Goal: Check status: Check status

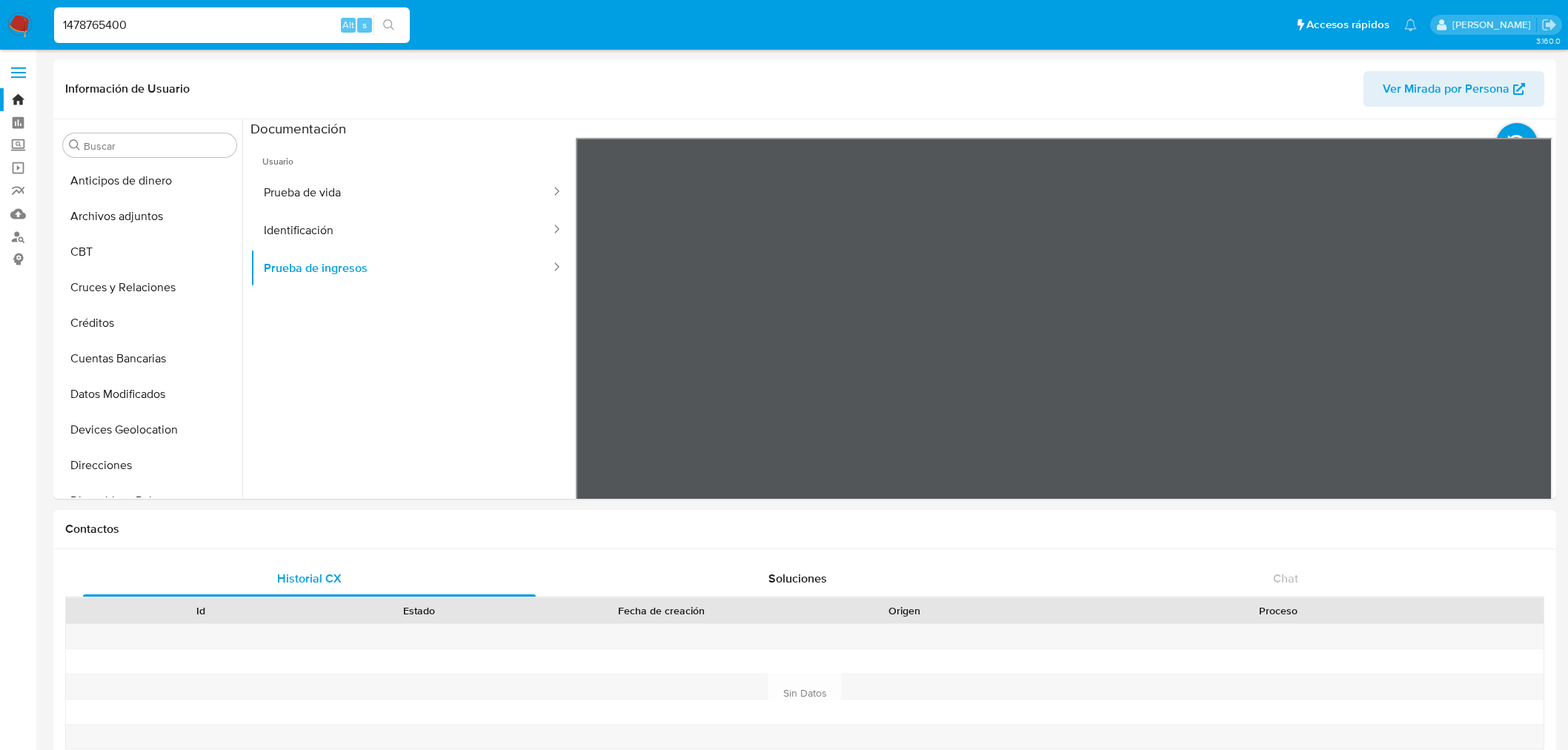
select select "10"
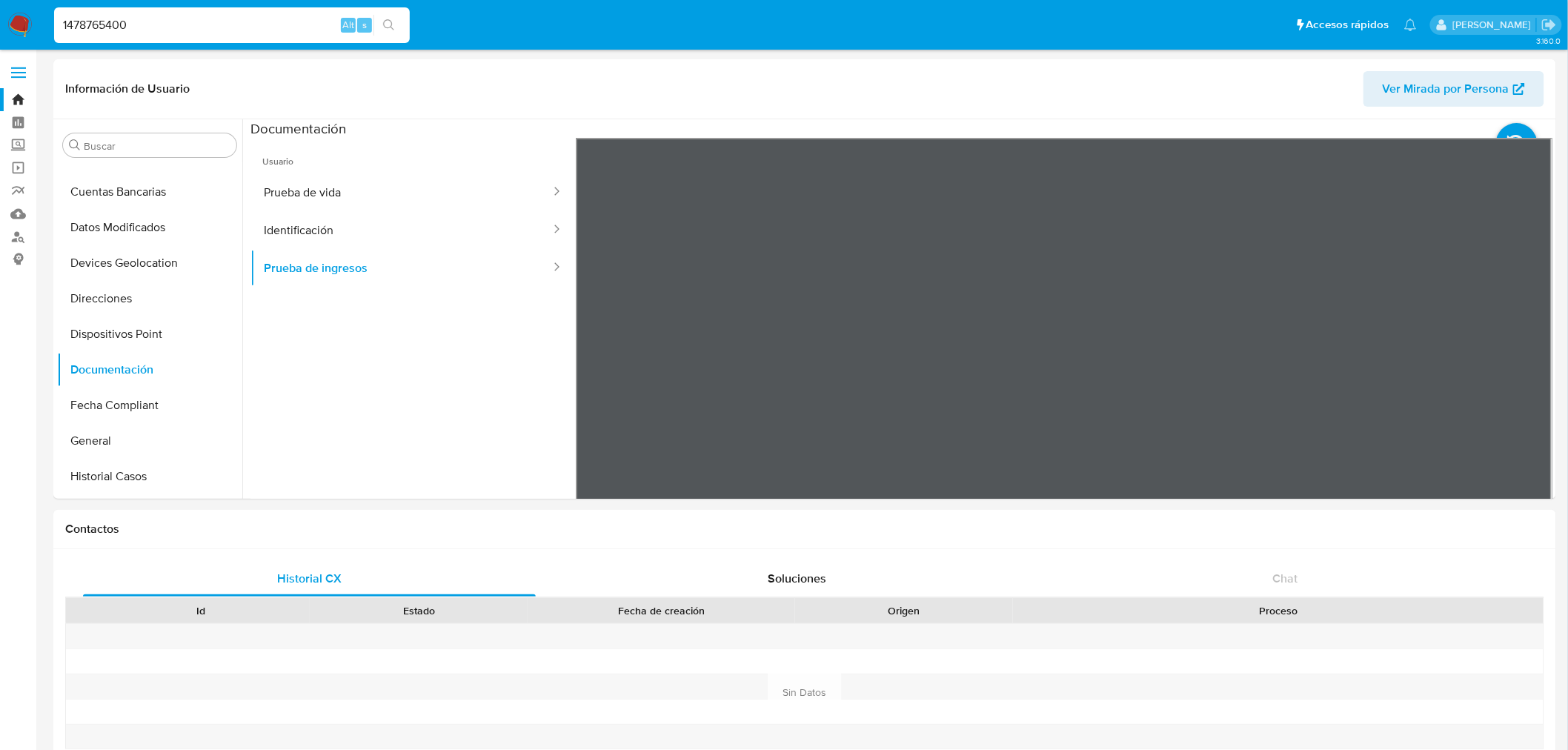
click at [132, 19] on input "1478765400" at bounding box center [231, 24] width 356 height 19
paste input "64573331"
type input "64573331"
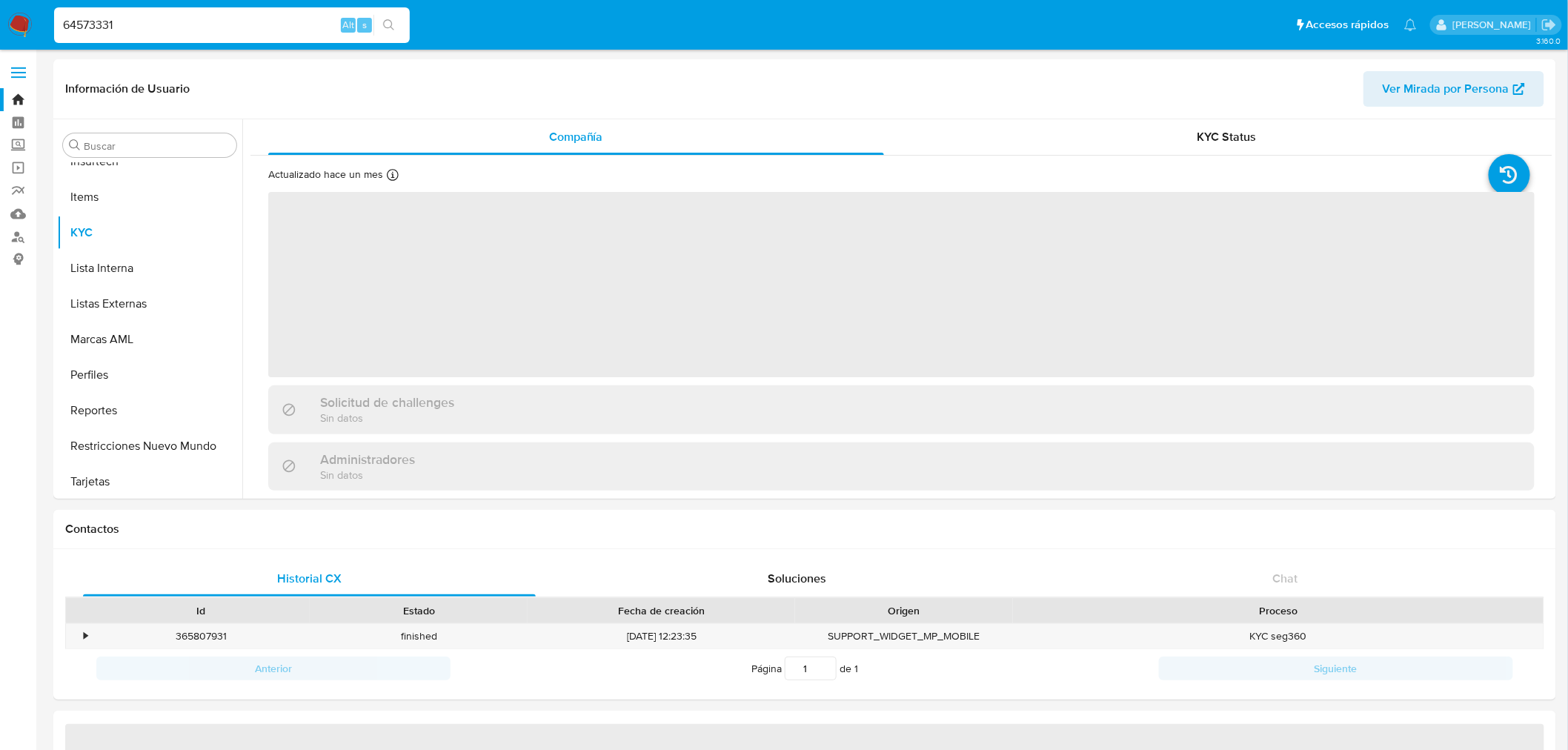
scroll to position [661, 0]
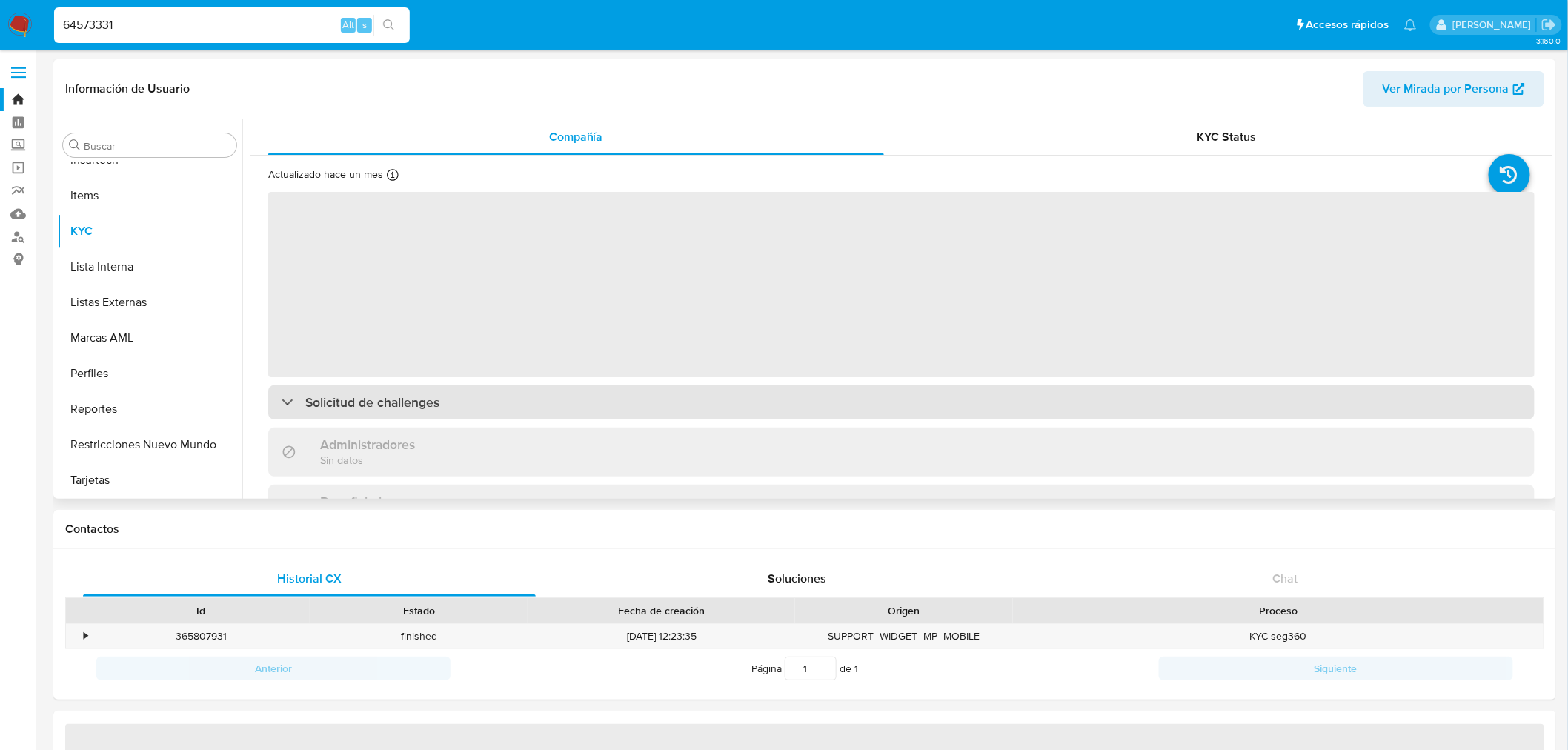
select select "10"
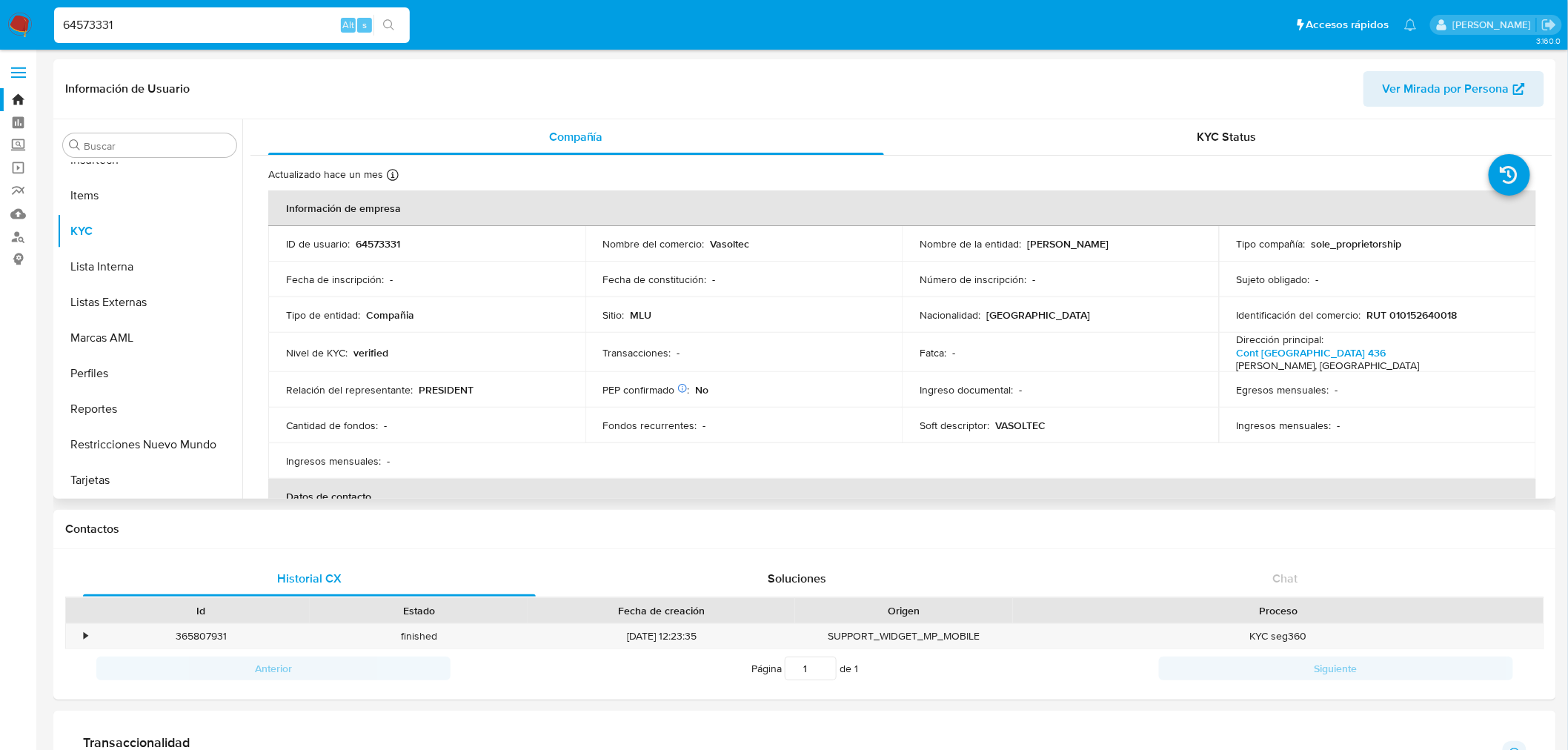
click at [1140, 162] on div "Actualizado [DATE] Creado: [DATE] 11:53:23 Actualizado: [DATE] 22:55:32 Informa…" at bounding box center [901, 743] width 1302 height 1176
click at [1198, 134] on span "KYC Status" at bounding box center [1227, 136] width 59 height 17
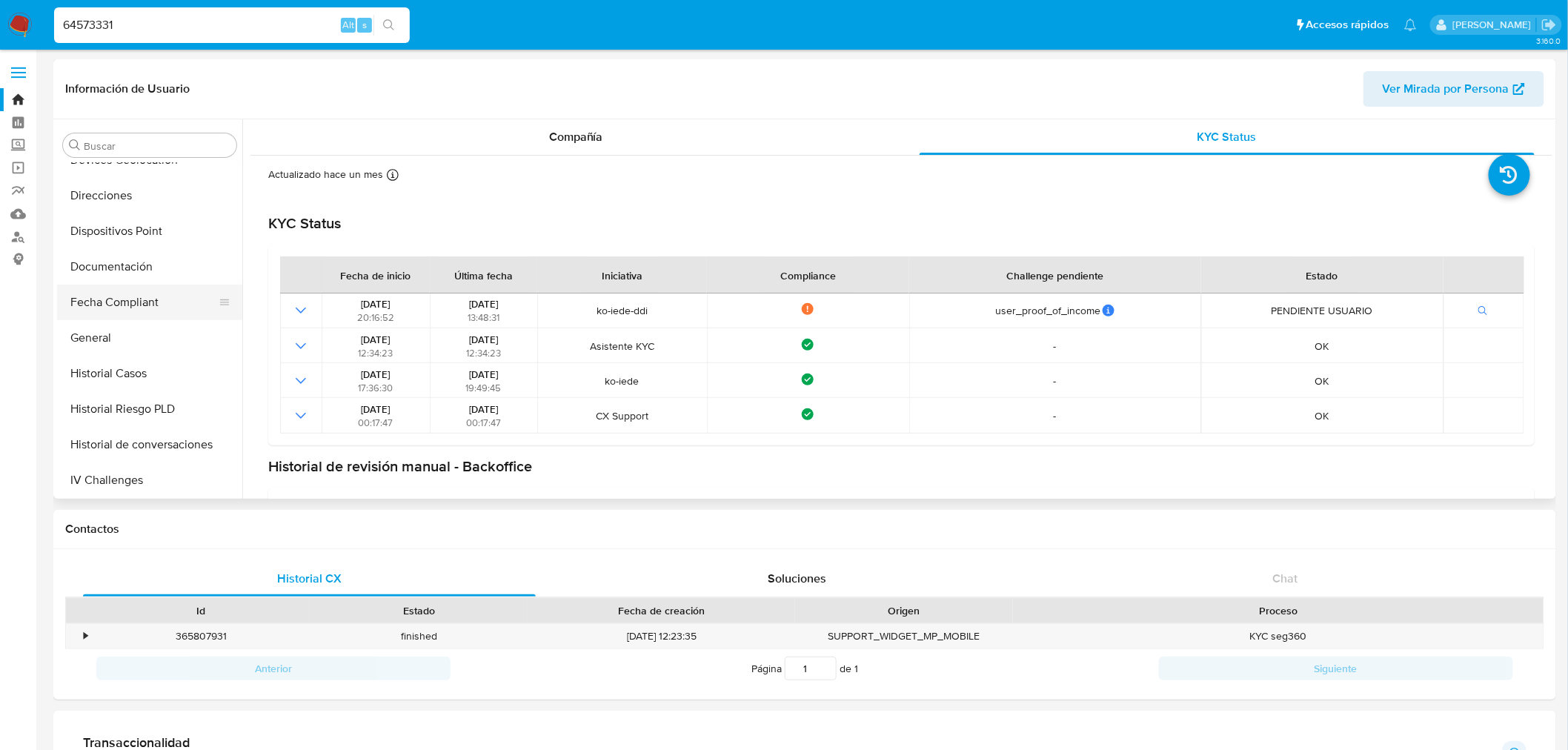
scroll to position [249, 0]
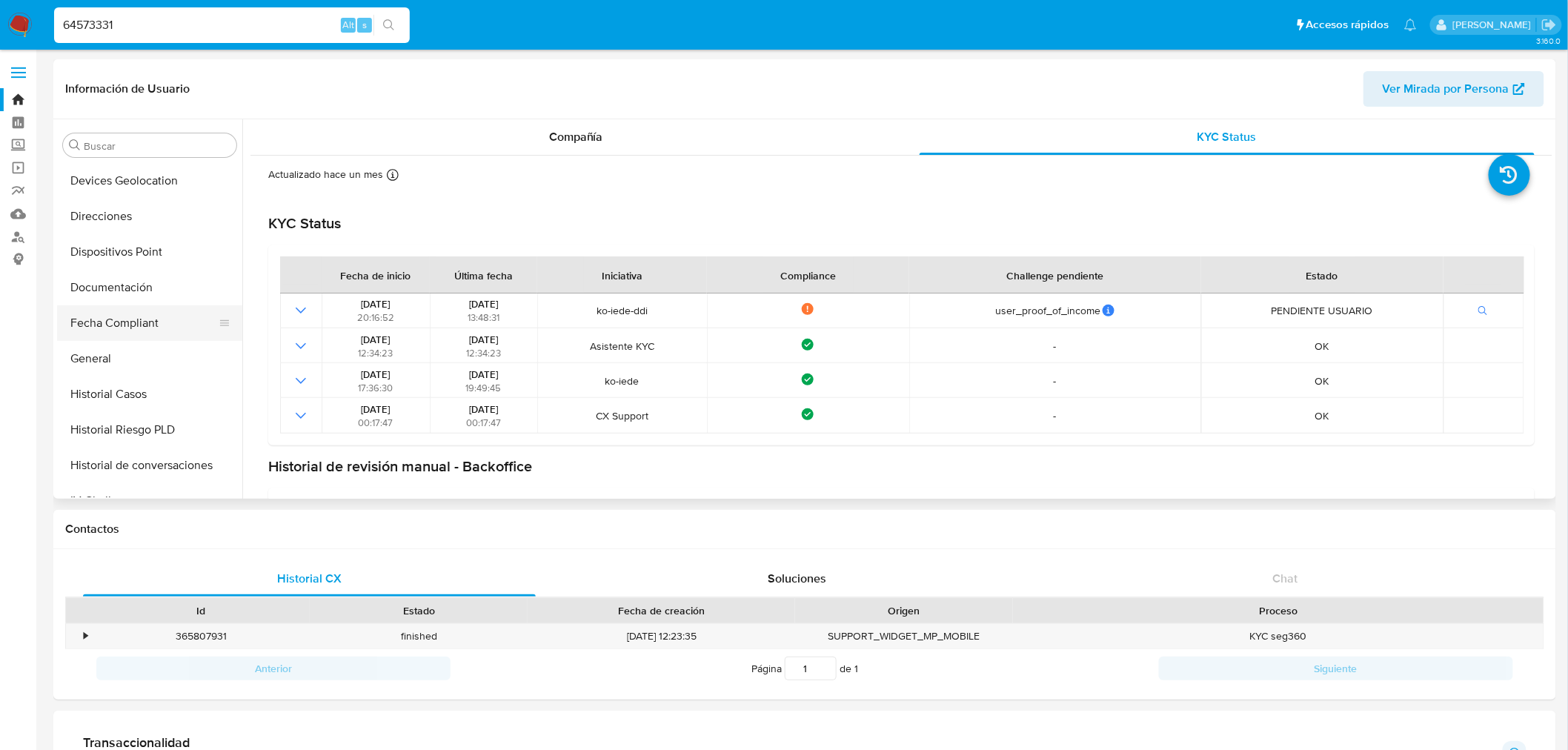
click at [159, 306] on button "Fecha Compliant" at bounding box center [144, 323] width 173 height 35
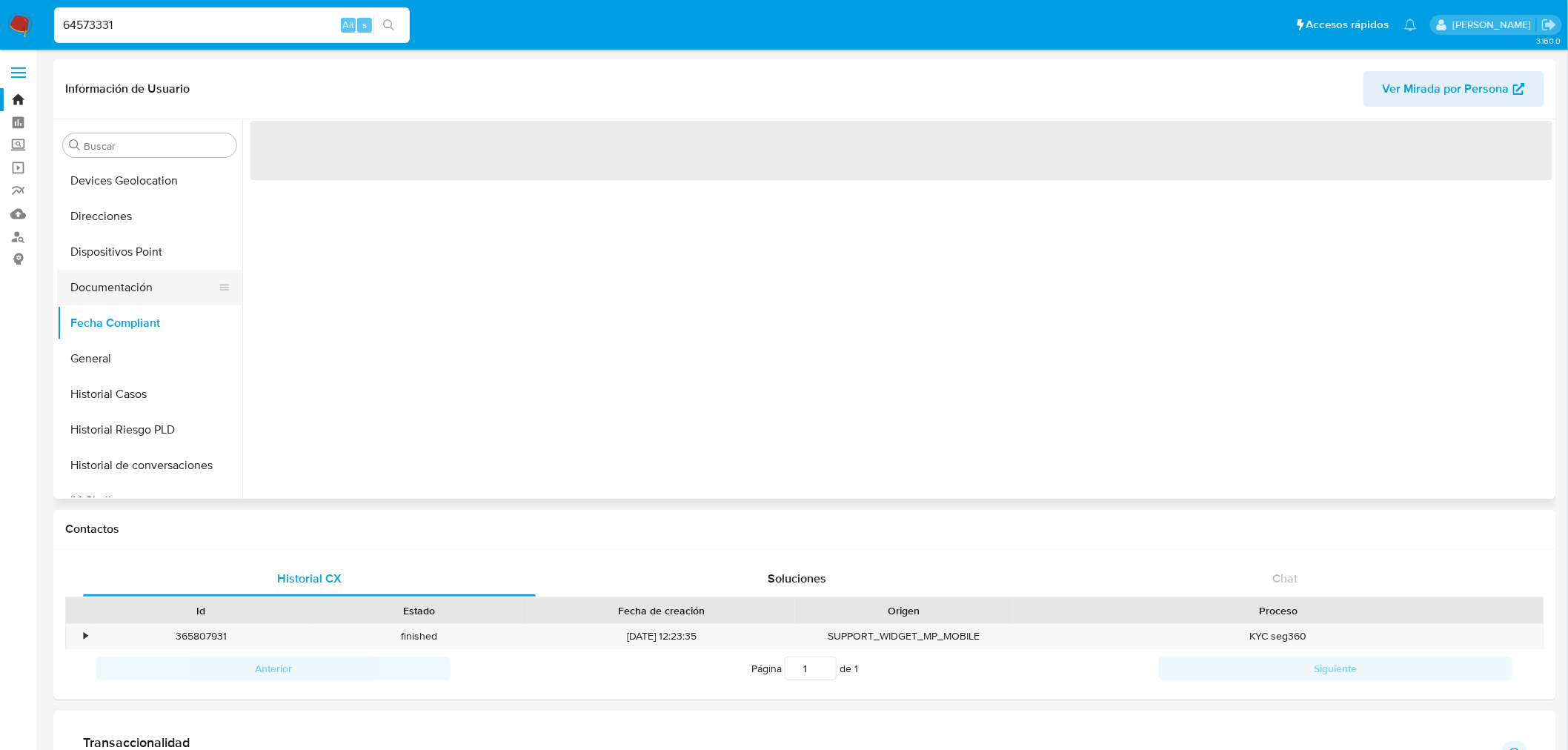
click at [158, 295] on button "Documentación" at bounding box center [144, 287] width 173 height 35
